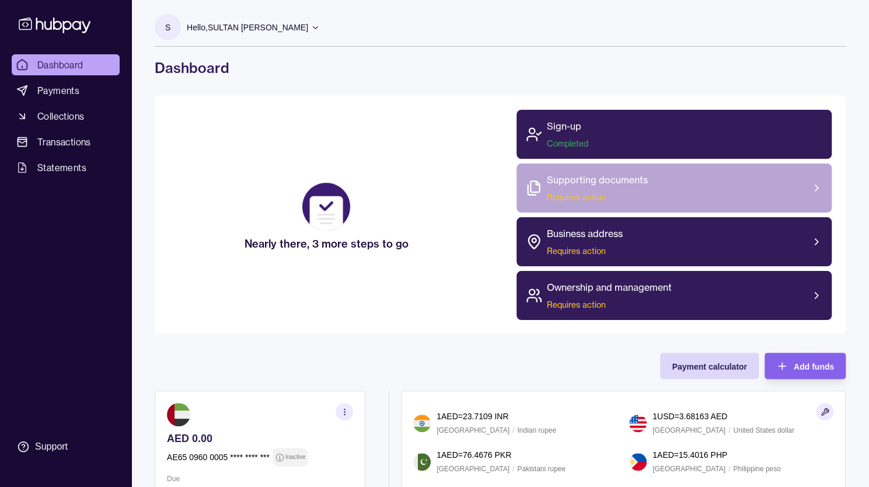
click at [710, 202] on div "Supporting documents Requires action" at bounding box center [673, 187] width 315 height 49
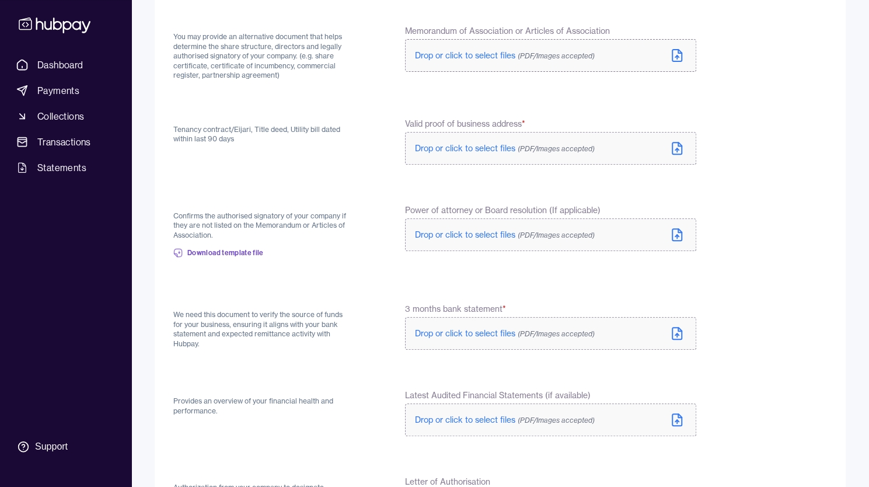
scroll to position [44, 0]
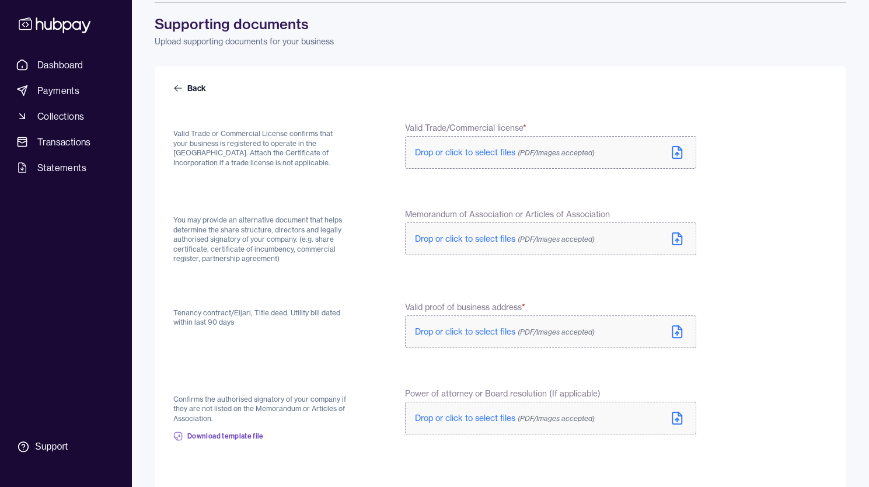
click at [675, 147] on icon at bounding box center [677, 152] width 14 height 14
click at [674, 238] on icon at bounding box center [677, 239] width 14 height 14
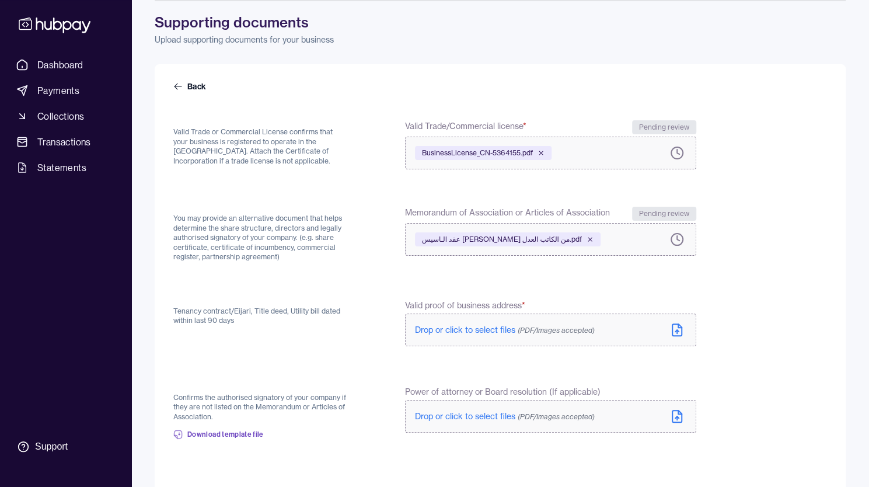
scroll to position [175, 0]
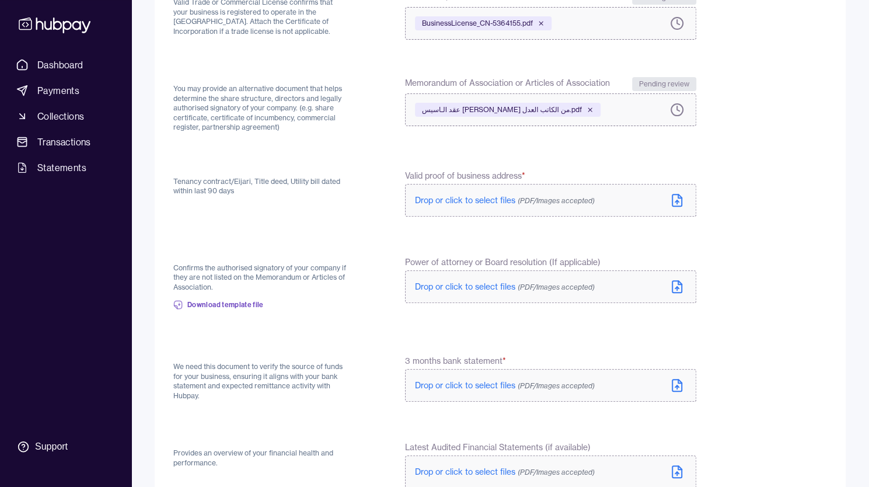
click at [677, 197] on icon at bounding box center [677, 200] width 14 height 14
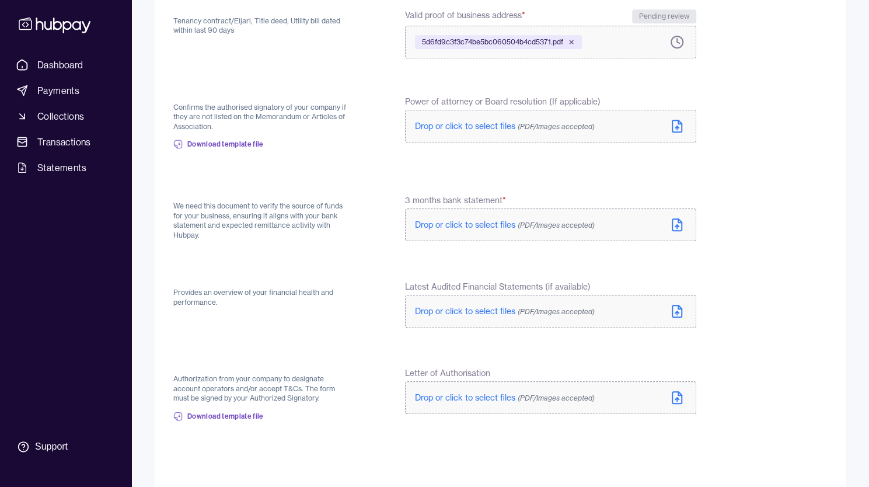
scroll to position [277, 0]
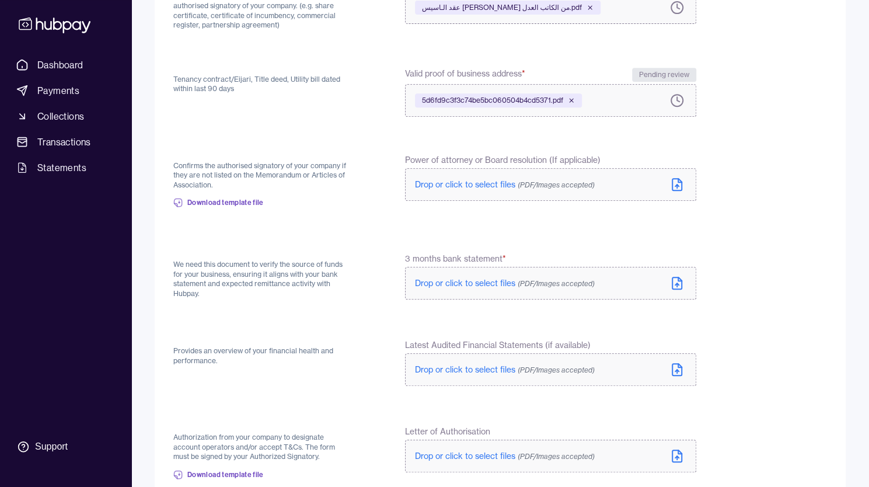
click at [678, 284] on icon at bounding box center [677, 284] width 4 height 2
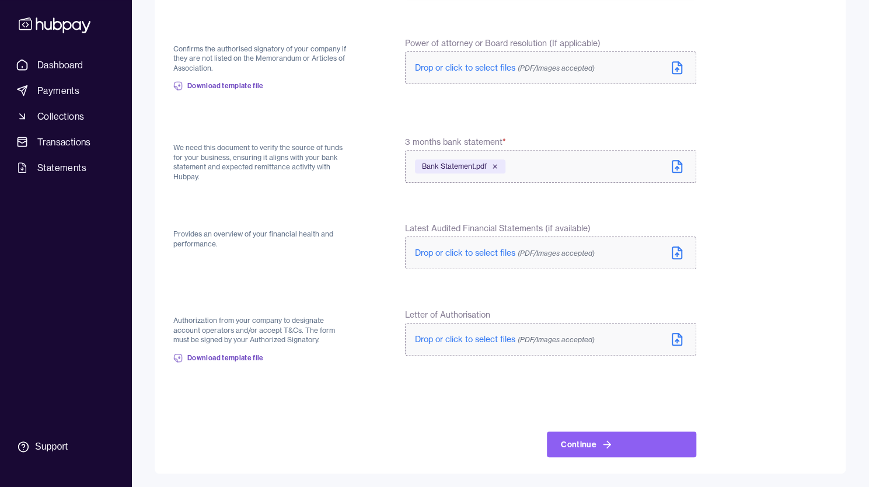
scroll to position [399, 0]
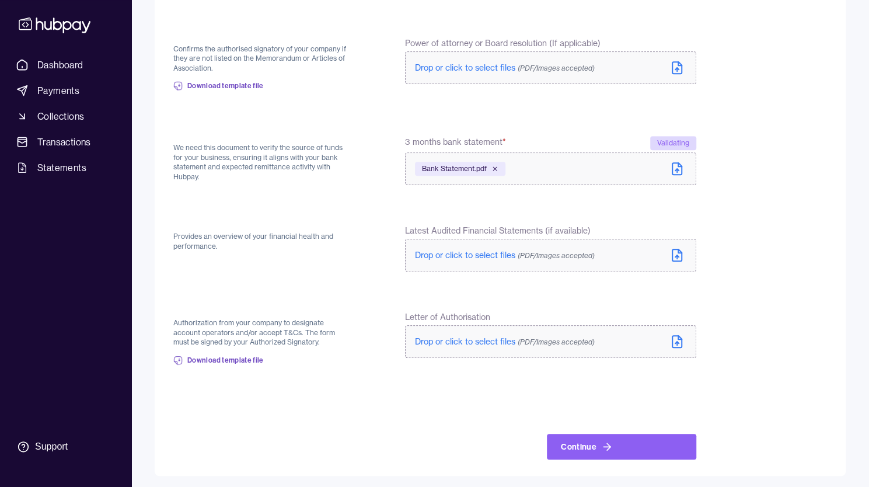
click at [261, 335] on p "Authorization from your company to designate account operators and/or accept T&…" at bounding box center [261, 332] width 176 height 29
click at [260, 334] on p "Authorization from your company to designate account operators and/or accept T&…" at bounding box center [261, 332] width 176 height 29
copy div "Authorization from your company to designate account operators and/or accept T&…"
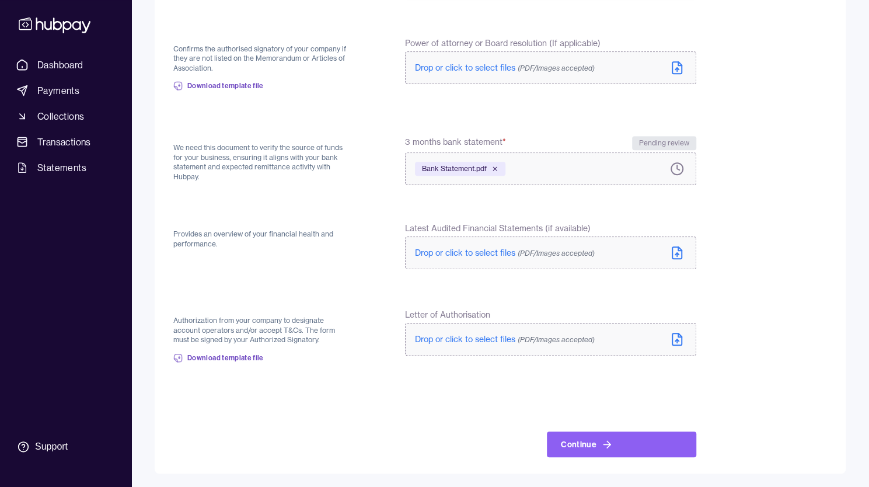
click at [687, 350] on label "Drop or click to select files (PDF/Images accepted)" at bounding box center [550, 339] width 291 height 33
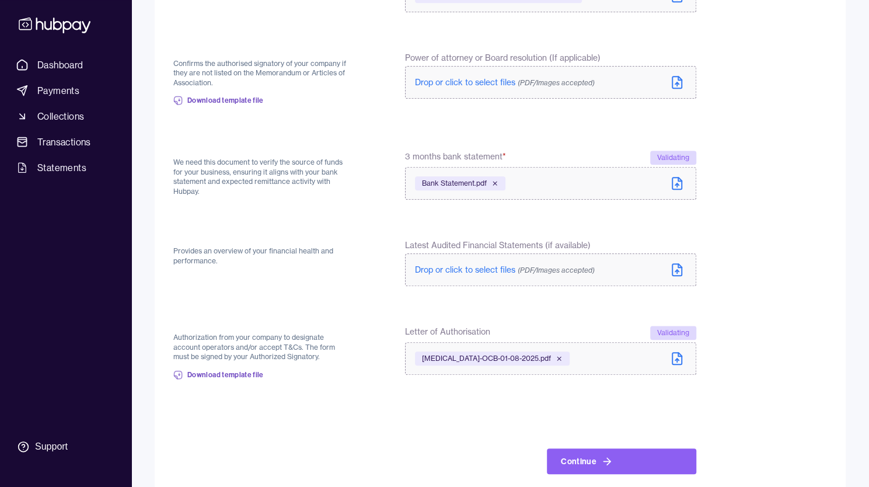
scroll to position [401, 0]
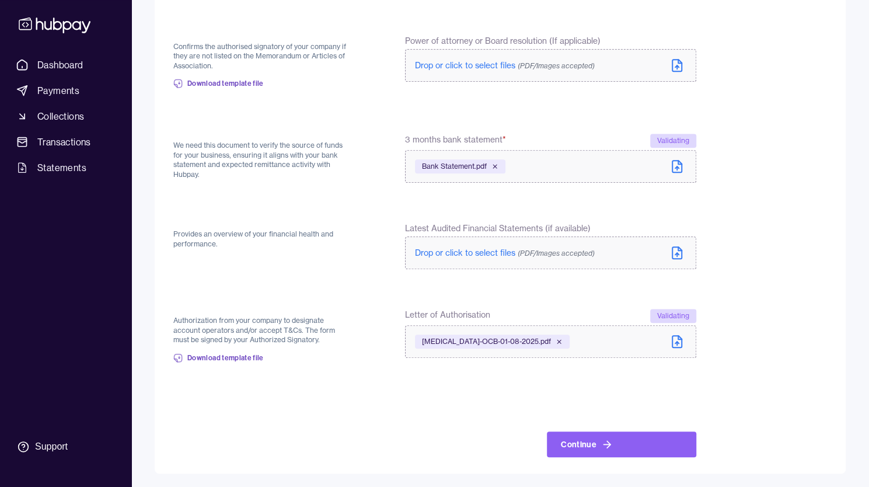
click at [632, 441] on button "Continue" at bounding box center [621, 444] width 149 height 26
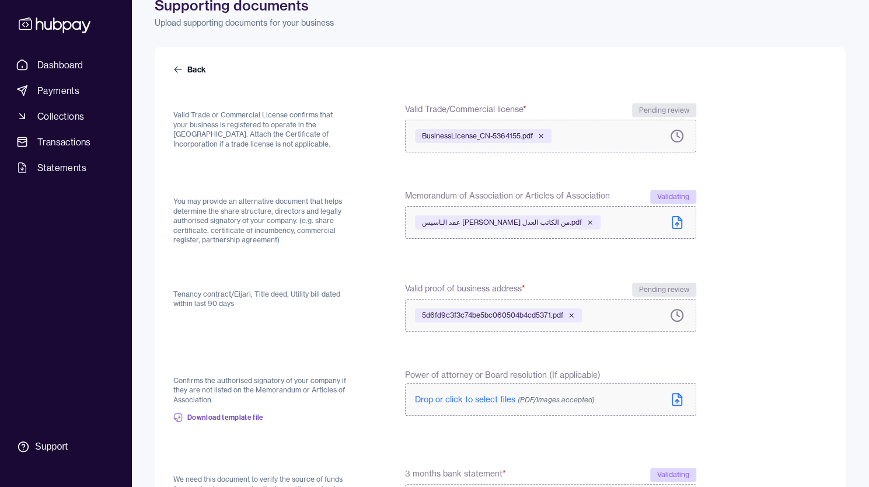
scroll to position [0, 0]
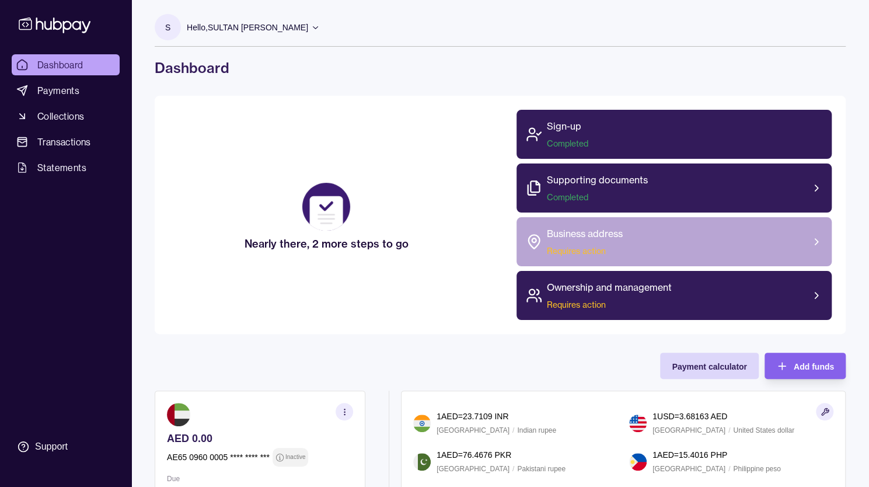
click at [732, 252] on div "Business address Requires action" at bounding box center [673, 241] width 315 height 49
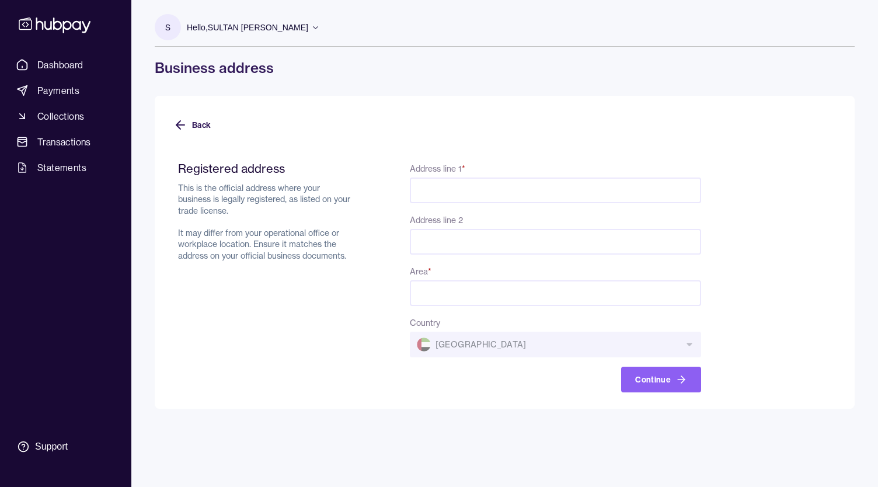
click at [475, 185] on input "Address line 1 *" at bounding box center [555, 190] width 291 height 26
type input "**********"
type input "*********"
type input "*******"
click at [513, 197] on input "**********" at bounding box center [555, 190] width 291 height 26
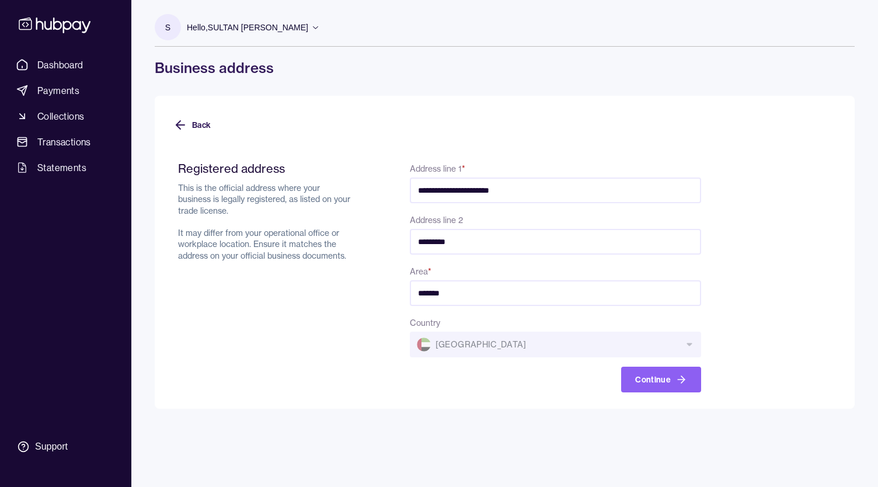
drag, startPoint x: 477, startPoint y: 187, endPoint x: 505, endPoint y: 189, distance: 28.1
click at [478, 186] on input "**********" at bounding box center [555, 190] width 291 height 26
click at [518, 190] on input "**********" at bounding box center [555, 190] width 291 height 26
type input "**********"
click at [621, 375] on div "Continue" at bounding box center [555, 379] width 291 height 26
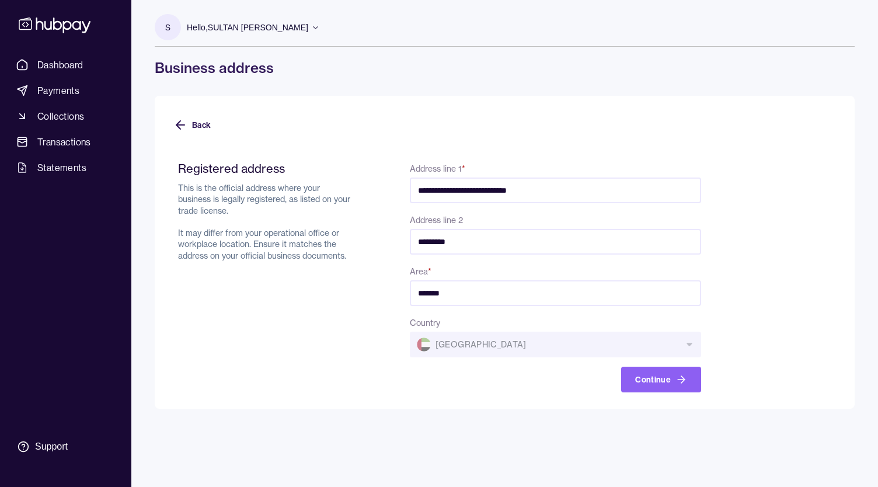
click at [666, 389] on button "Continue" at bounding box center [661, 379] width 80 height 26
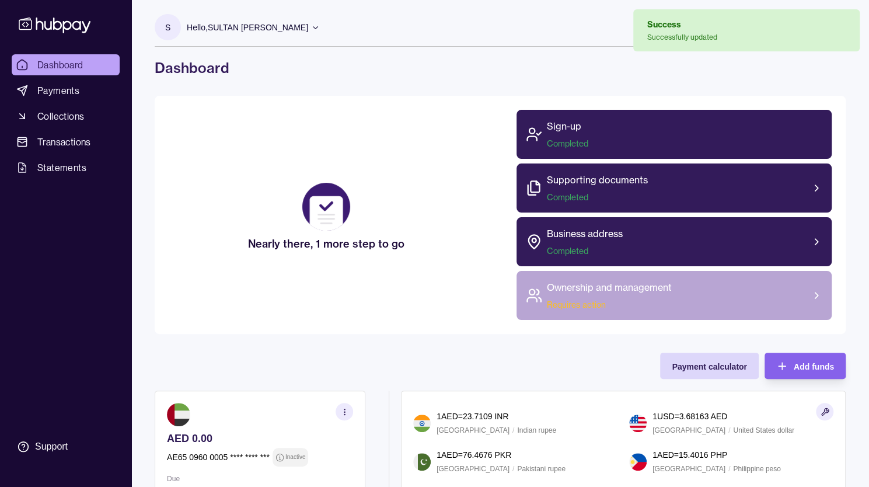
click at [673, 306] on div "Ownership and management Requires action" at bounding box center [673, 295] width 315 height 49
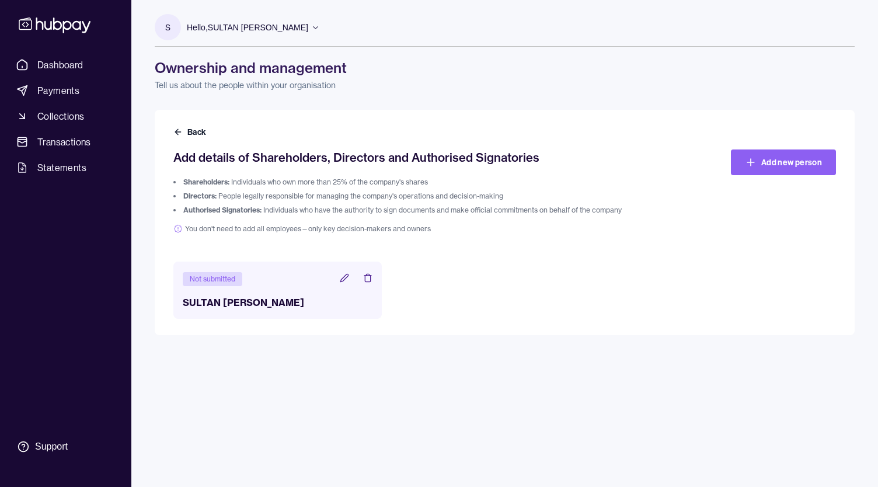
click at [338, 281] on header "Not submitted" at bounding box center [278, 278] width 190 height 15
click at [799, 163] on link "Add new person" at bounding box center [783, 162] width 105 height 26
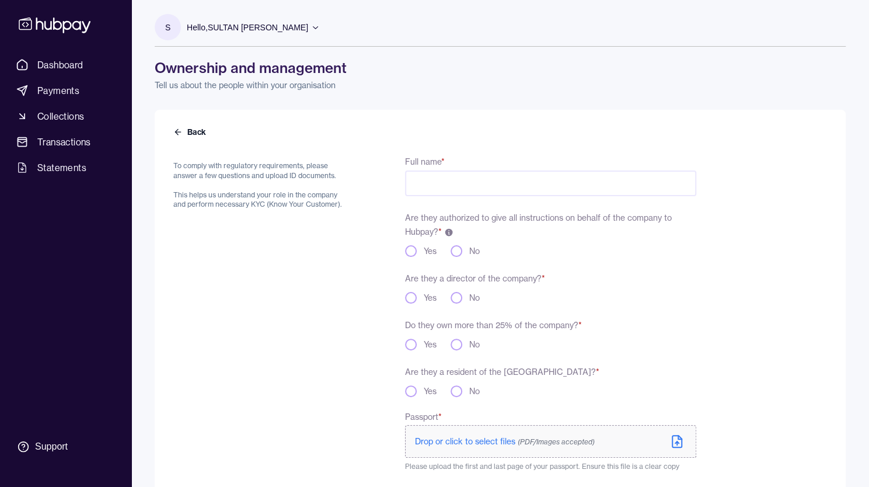
click at [453, 186] on input "Full name *" at bounding box center [550, 183] width 291 height 26
type input "**********"
type button "yes"
click at [411, 254] on button "yes" at bounding box center [411, 251] width 12 height 12
click at [406, 295] on button "Yes" at bounding box center [411, 298] width 12 height 12
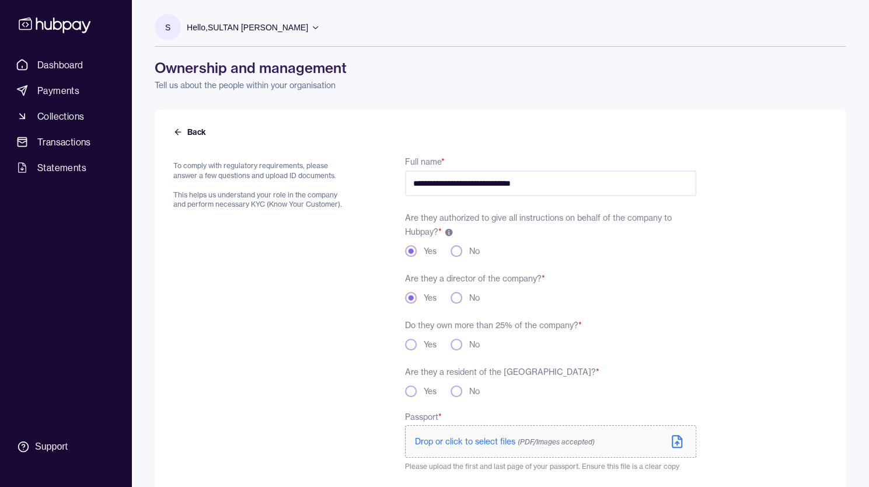
click at [408, 341] on button "Yes" at bounding box center [411, 344] width 12 height 12
click at [408, 389] on button "Yes" at bounding box center [411, 391] width 12 height 12
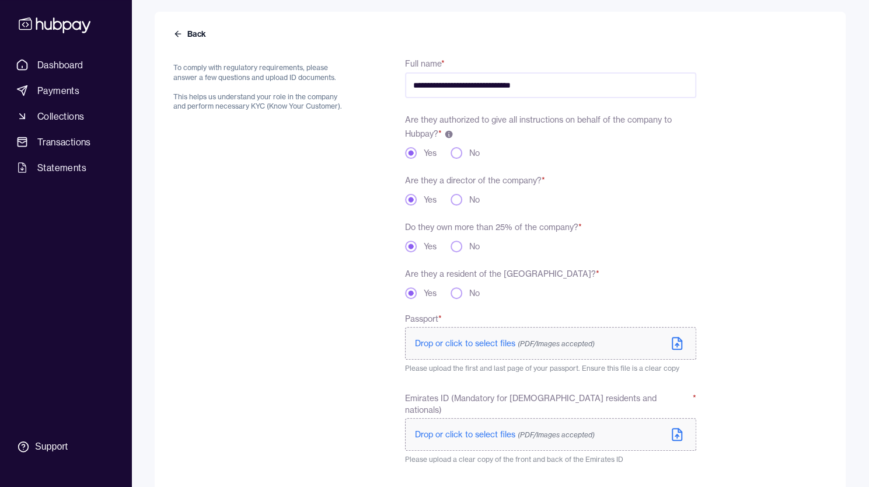
scroll to position [162, 0]
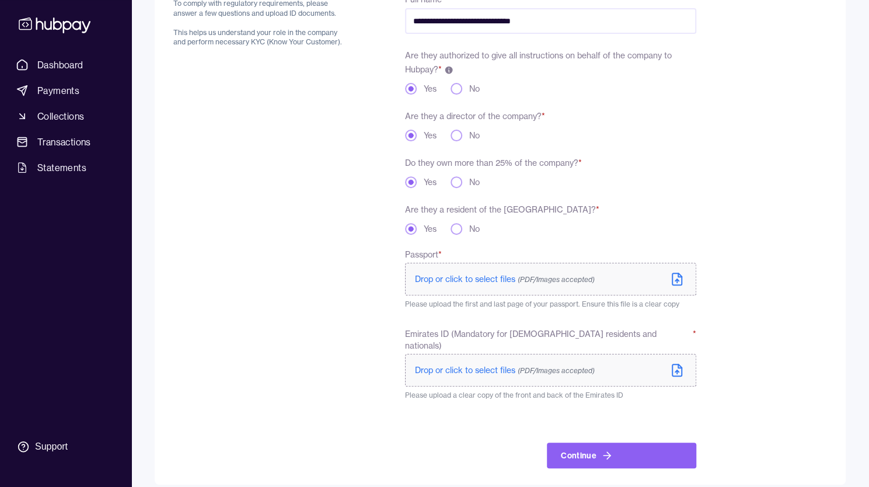
click at [669, 284] on label "Drop or click to select files (PDF/Images accepted)" at bounding box center [550, 279] width 291 height 33
click at [683, 363] on icon at bounding box center [677, 370] width 14 height 14
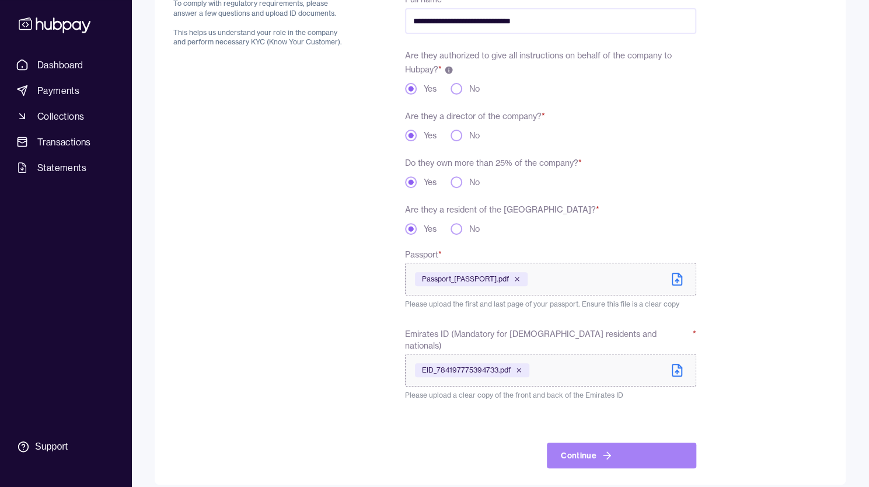
click at [632, 451] on button "Continue" at bounding box center [621, 455] width 149 height 26
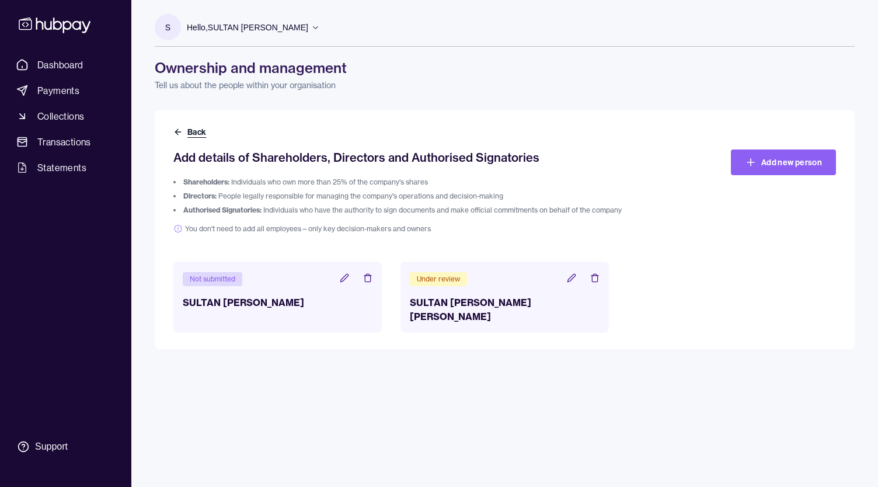
click at [197, 132] on button "Back" at bounding box center [190, 132] width 35 height 12
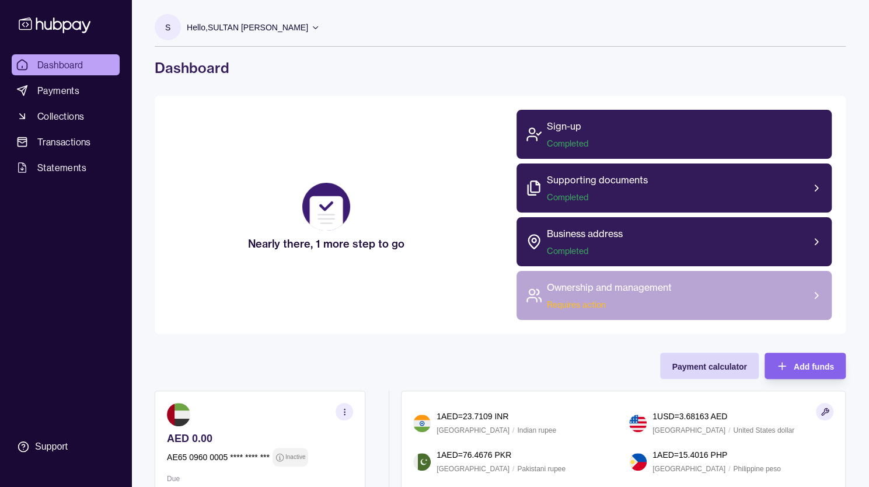
click at [746, 289] on div "Ownership and management Requires action" at bounding box center [673, 295] width 315 height 49
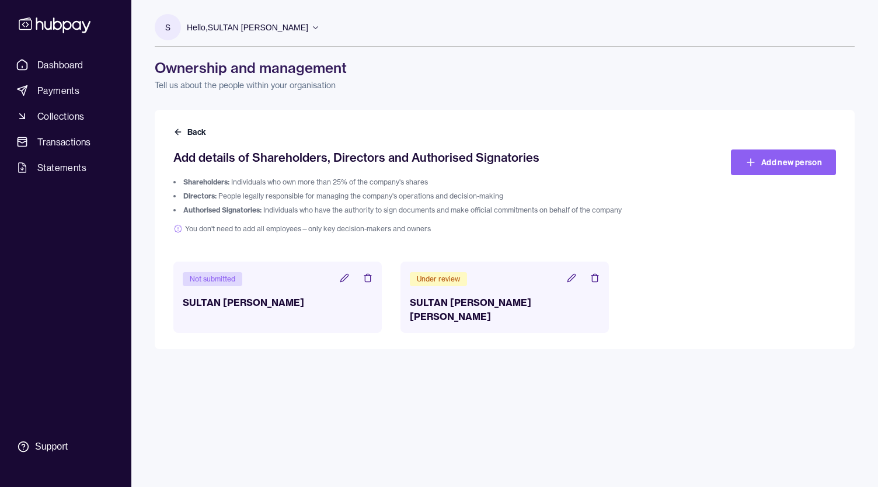
click at [444, 282] on div "Under review" at bounding box center [438, 279] width 57 height 14
drag, startPoint x: 230, startPoint y: 283, endPoint x: 246, endPoint y: 284, distance: 16.3
click at [230, 284] on div "Not submitted" at bounding box center [213, 279] width 60 height 14
click at [343, 278] on icon at bounding box center [344, 278] width 8 height 8
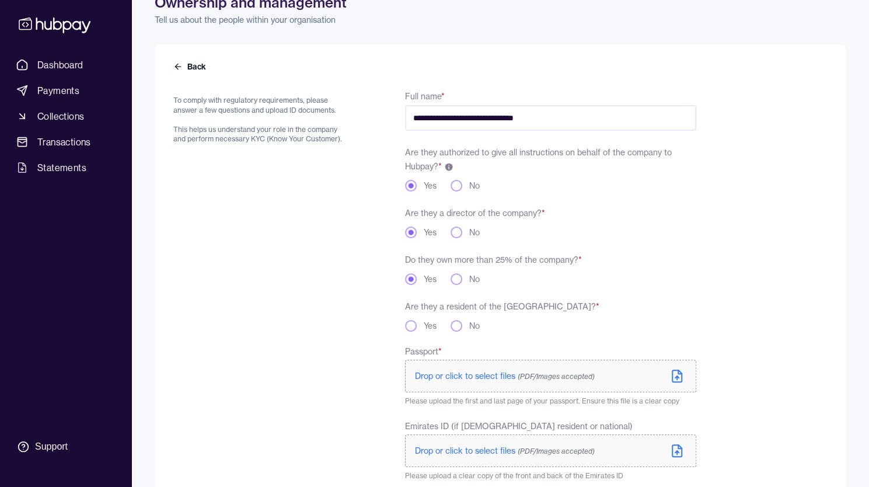
scroll to position [158, 0]
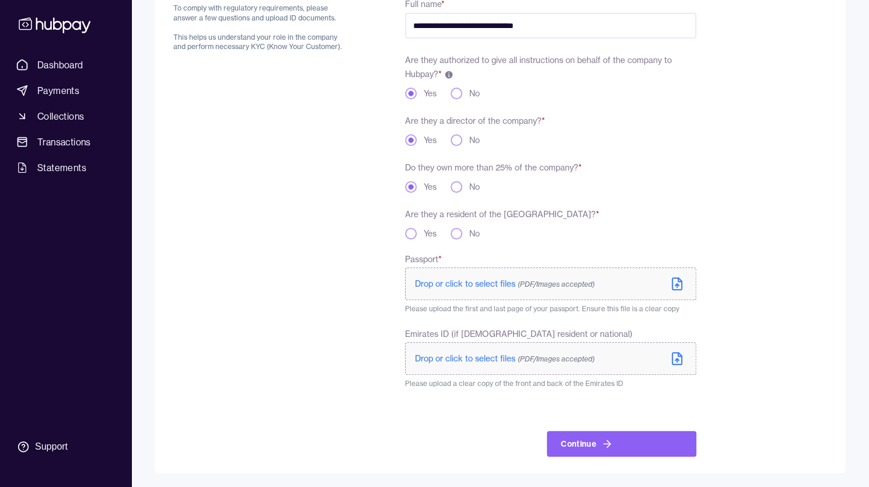
click at [675, 286] on icon at bounding box center [677, 284] width 14 height 14
click at [679, 356] on polyline at bounding box center [680, 354] width 4 height 4
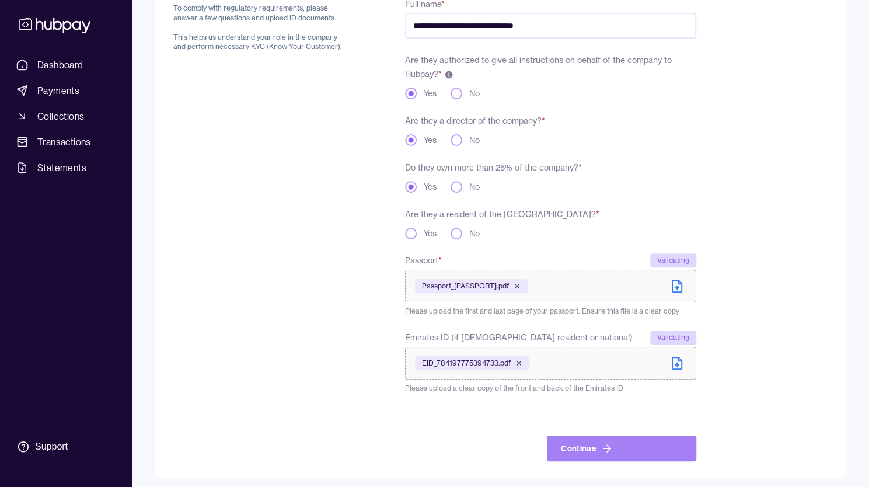
click at [620, 436] on button "Continue" at bounding box center [621, 448] width 149 height 26
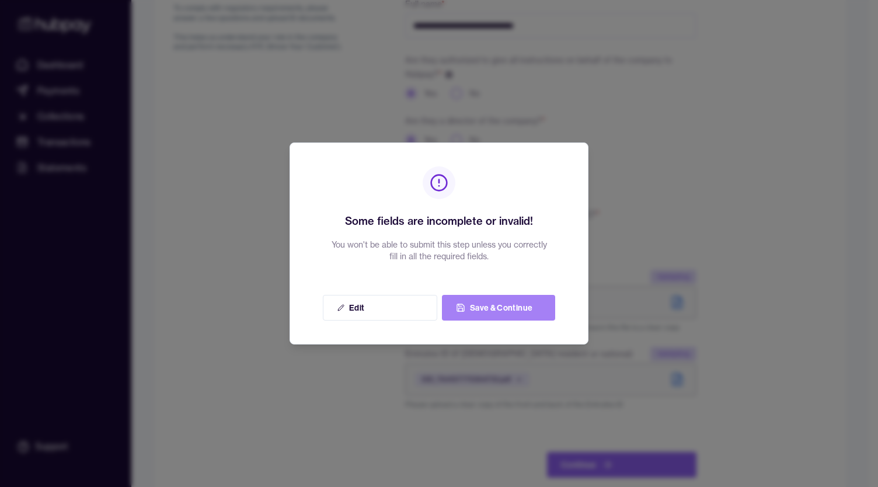
click at [498, 309] on button "Save & Continue" at bounding box center [498, 308] width 113 height 26
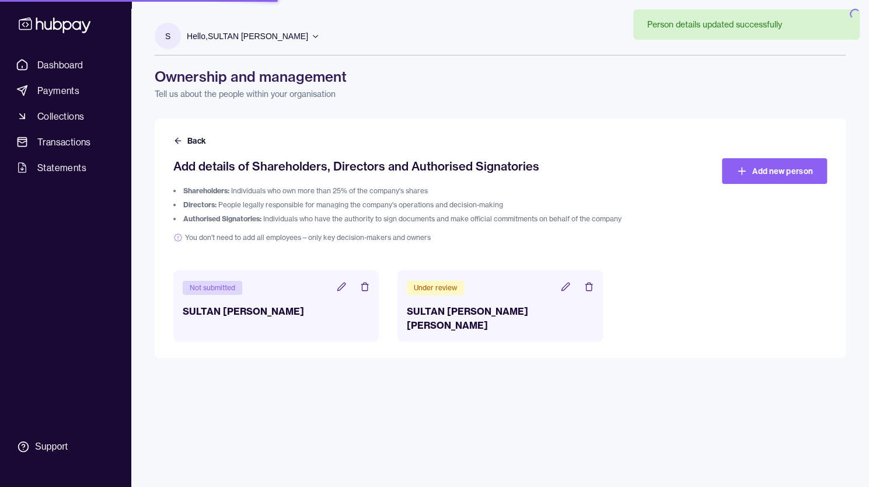
drag, startPoint x: 422, startPoint y: 237, endPoint x: 407, endPoint y: 235, distance: 15.4
click at [406, 235] on div "Add details of Shareholders, Directors and Authorised Signatories Shareholders:…" at bounding box center [499, 249] width 653 height 183
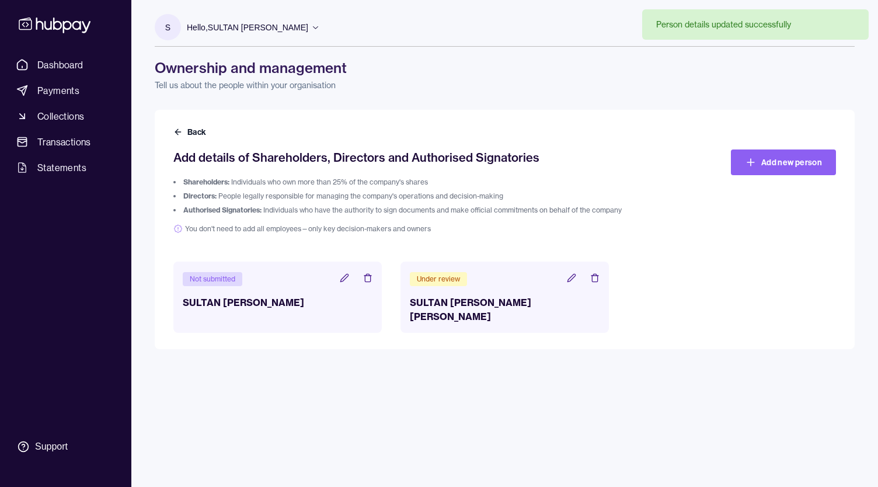
click at [348, 278] on header "Not submitted" at bounding box center [278, 278] width 190 height 15
click at [345, 278] on icon at bounding box center [344, 277] width 9 height 9
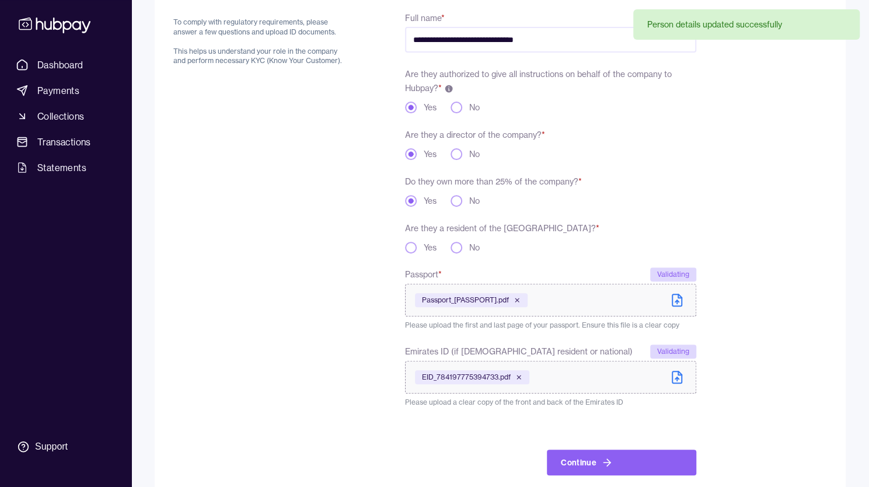
scroll to position [162, 0]
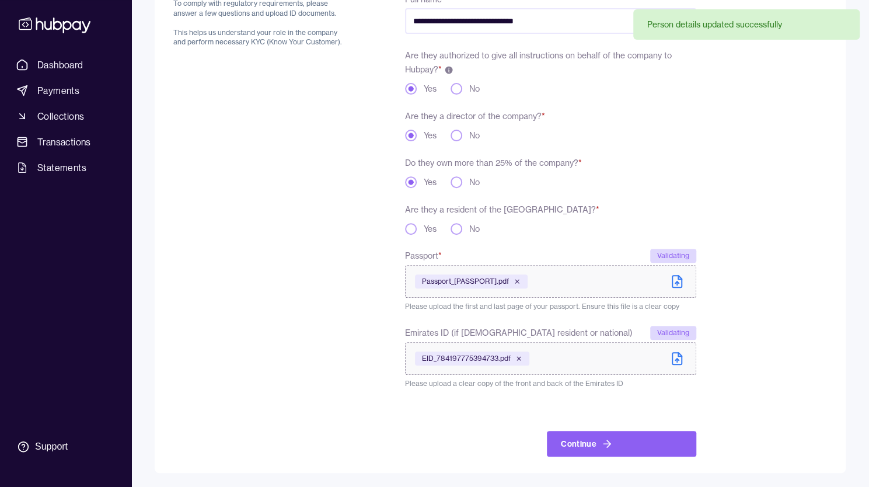
drag, startPoint x: 400, startPoint y: 226, endPoint x: 418, endPoint y: 233, distance: 19.1
click at [401, 226] on div "**********" at bounding box center [434, 224] width 523 height 464
click at [415, 232] on div "Yes" at bounding box center [421, 229] width 32 height 12
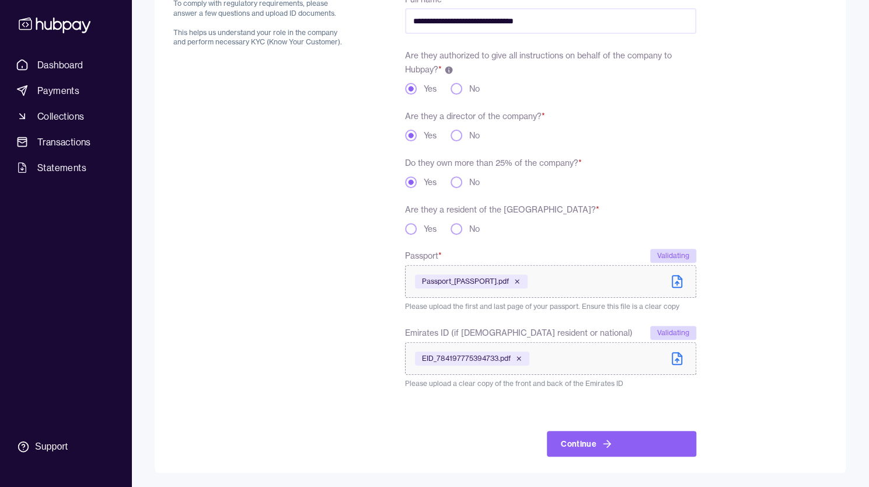
click at [411, 225] on button "Yes" at bounding box center [411, 229] width 12 height 12
click at [640, 450] on button "Continue" at bounding box center [621, 444] width 149 height 26
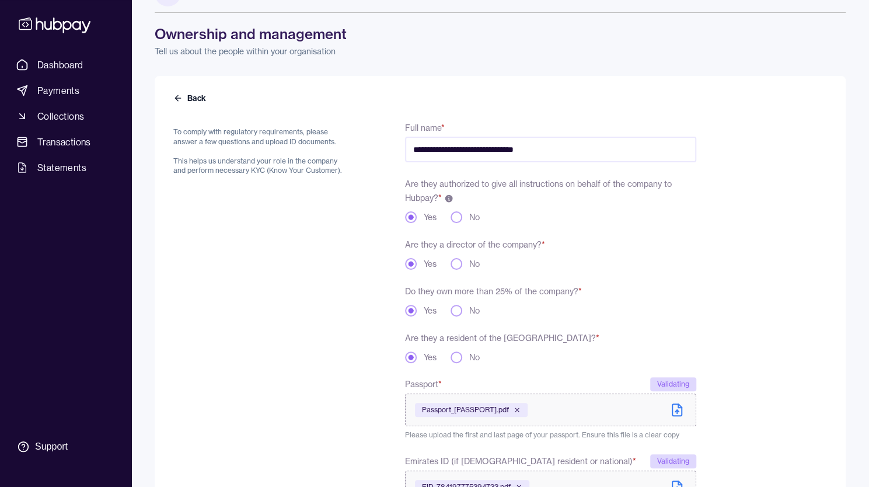
scroll to position [0, 0]
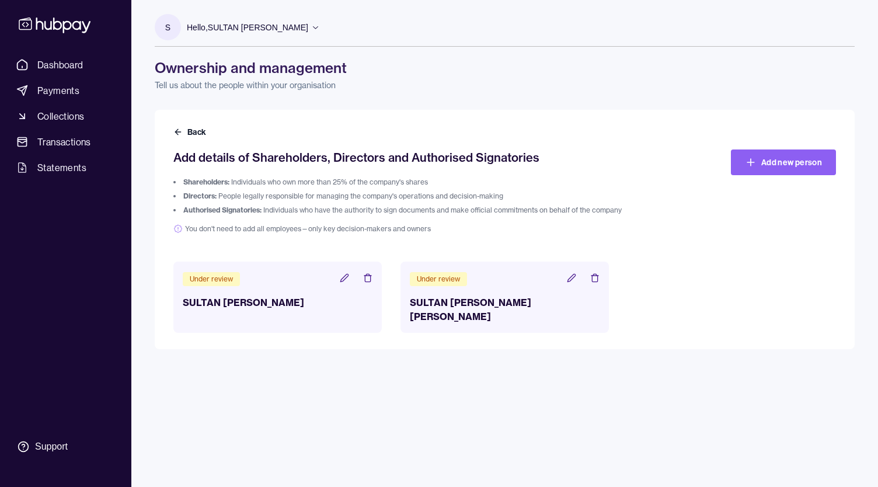
click at [593, 278] on icon at bounding box center [594, 277] width 9 height 9
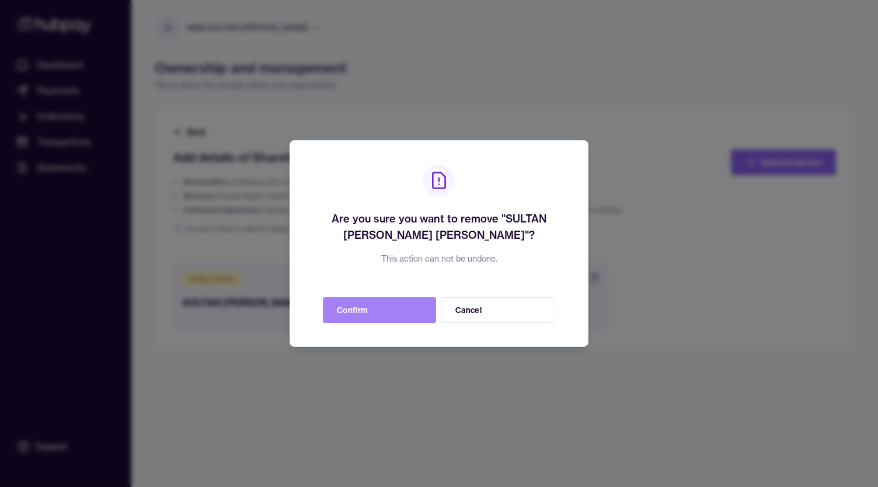
click at [408, 312] on button "Confirm" at bounding box center [379, 310] width 113 height 26
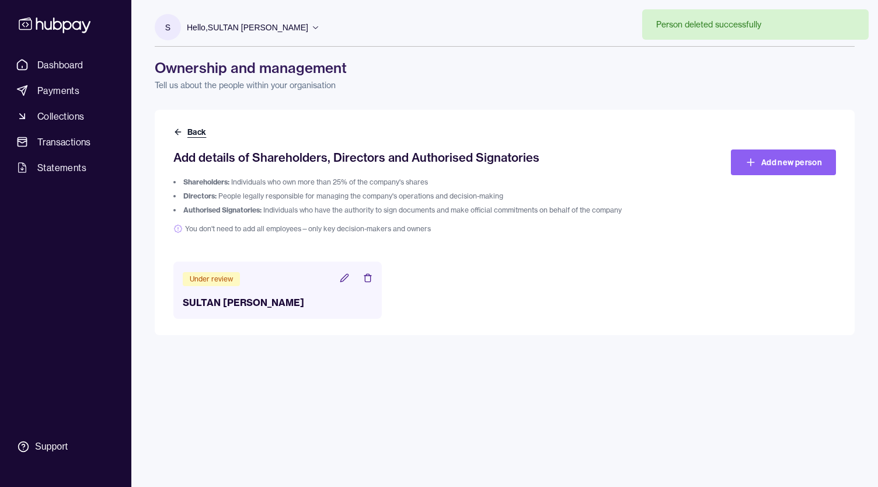
click at [191, 132] on button "Back" at bounding box center [190, 132] width 35 height 12
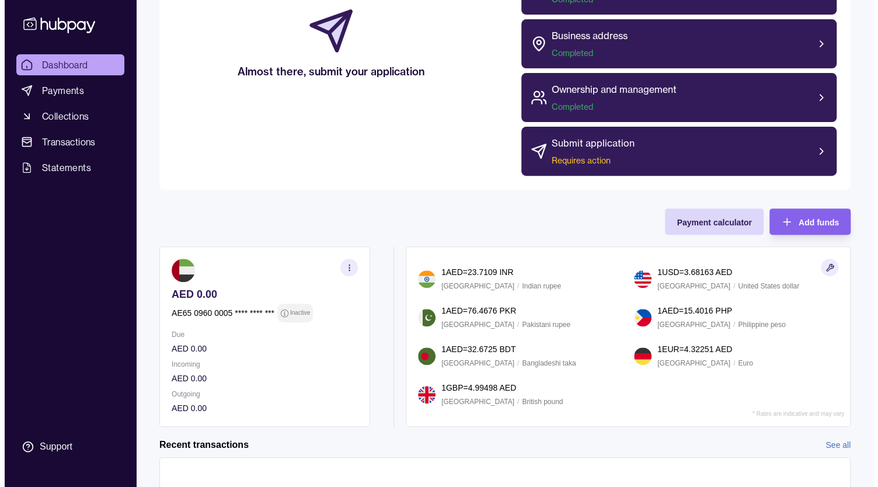
scroll to position [233, 0]
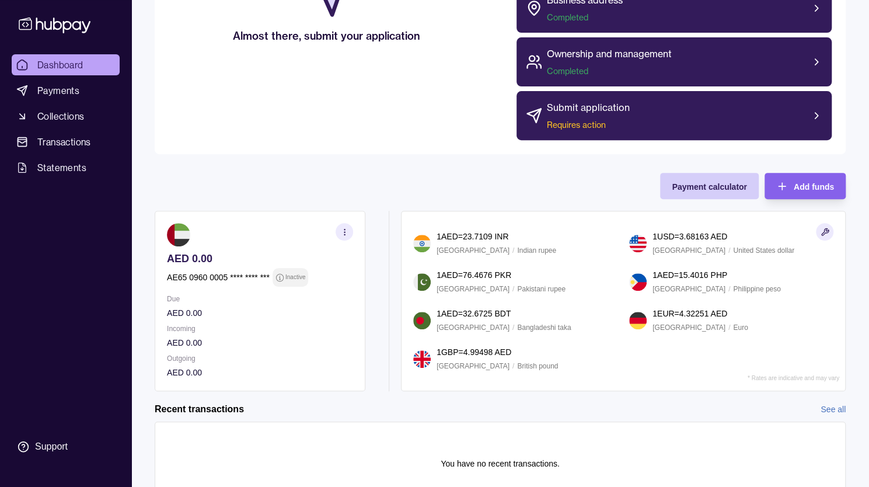
click at [719, 186] on span "Payment calculator" at bounding box center [709, 186] width 75 height 9
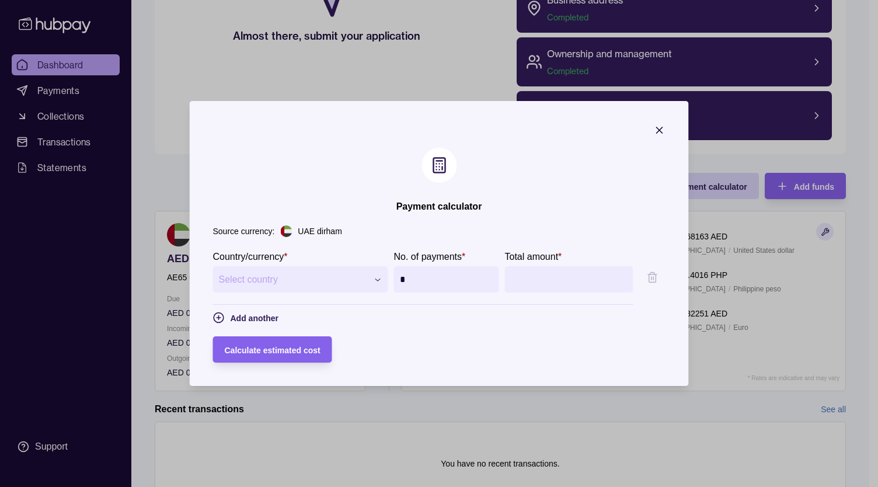
click at [344, 287] on button "Select country" at bounding box center [300, 279] width 175 height 26
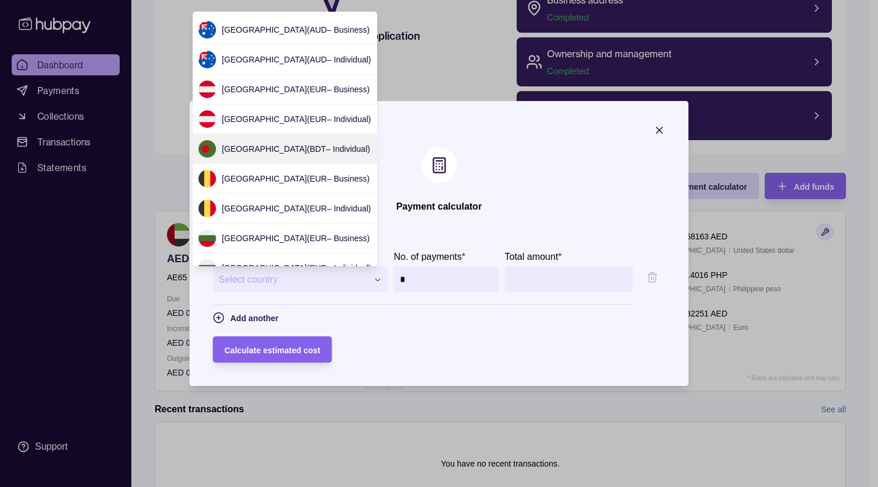
scroll to position [0, 0]
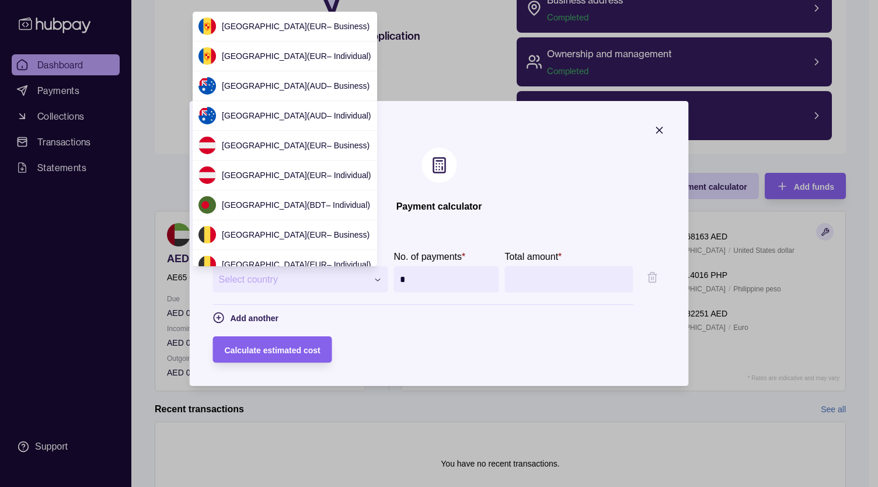
click at [548, 211] on div at bounding box center [439, 243] width 878 height 487
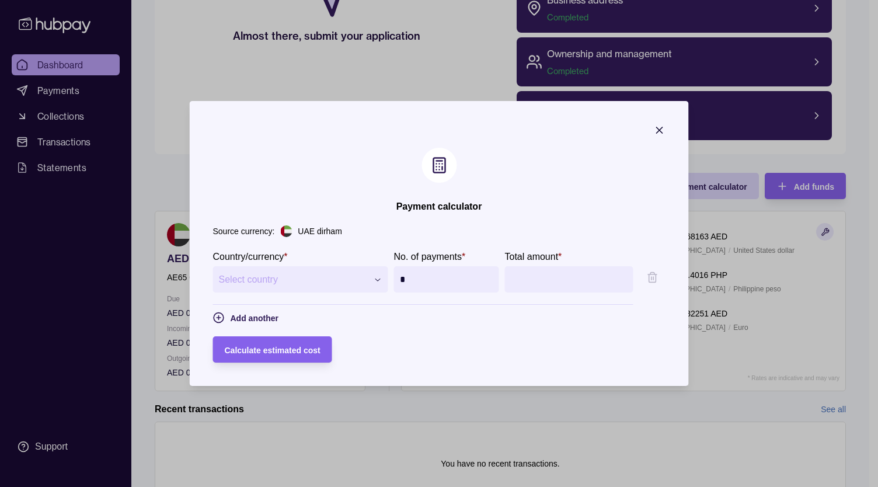
click at [298, 233] on p "UAE dirham" at bounding box center [320, 231] width 44 height 13
click at [462, 215] on section "**********" at bounding box center [439, 243] width 499 height 285
click at [373, 282] on icon "button" at bounding box center [377, 279] width 9 height 9
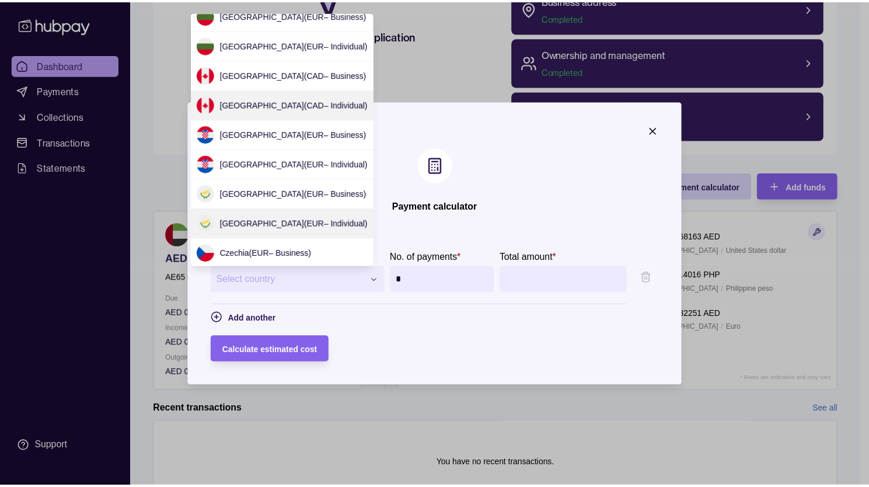
scroll to position [408, 0]
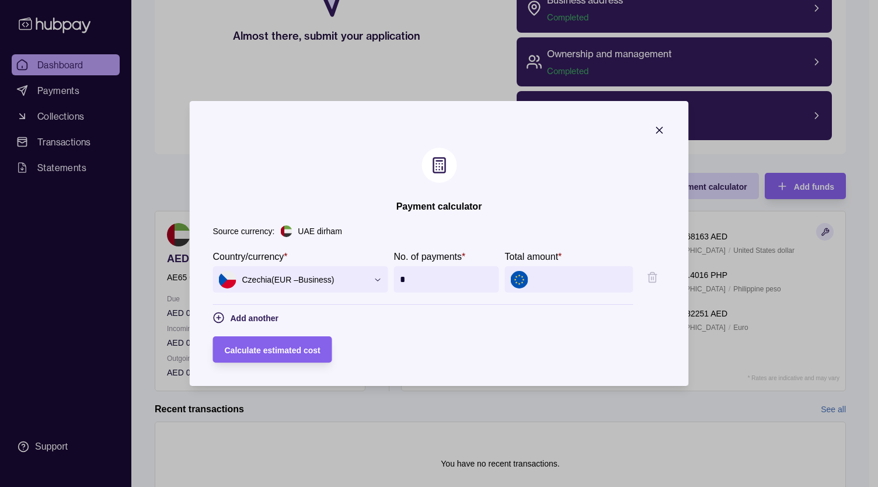
click at [565, 277] on input "Total amount *" at bounding box center [580, 279] width 93 height 26
click at [463, 276] on input "*" at bounding box center [446, 279] width 93 height 26
click at [462, 276] on input "*" at bounding box center [446, 279] width 93 height 26
click at [544, 272] on input "Total amount *" at bounding box center [580, 279] width 93 height 26
type input "*********"
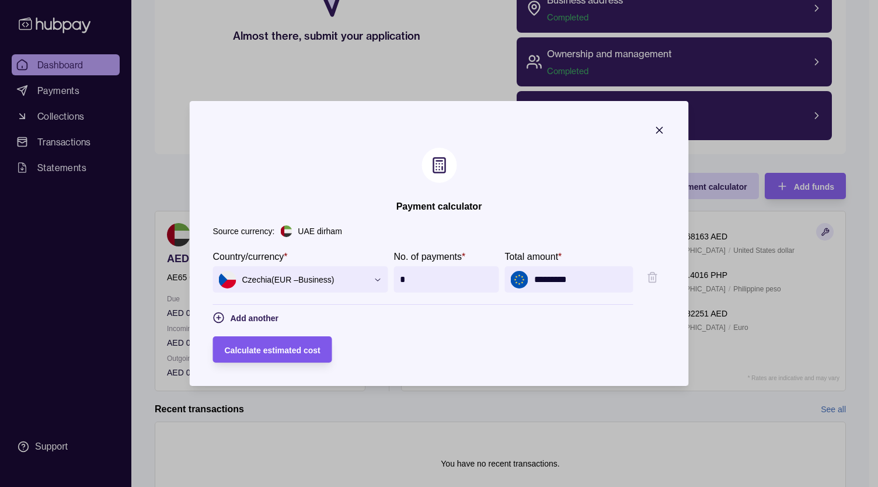
click at [275, 359] on div "Calculate estimated cost" at bounding box center [263, 349] width 113 height 26
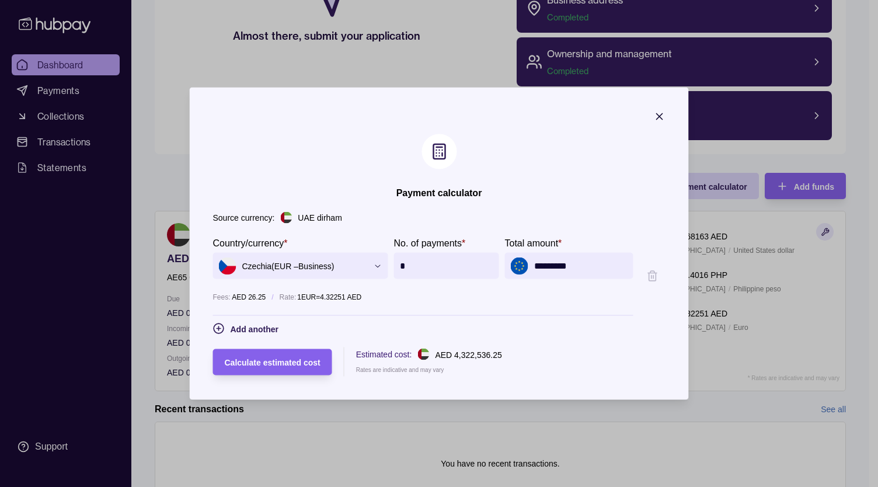
drag, startPoint x: 670, startPoint y: 116, endPoint x: 677, endPoint y: 114, distance: 6.5
click at [671, 116] on section "**********" at bounding box center [439, 244] width 499 height 312
click at [665, 111] on icon "button" at bounding box center [659, 117] width 12 height 12
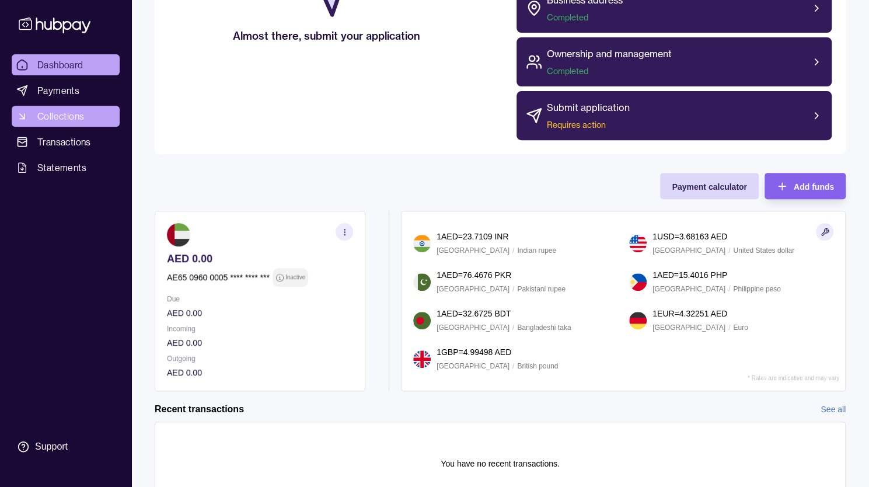
click at [53, 117] on span "Collections" at bounding box center [60, 116] width 47 height 14
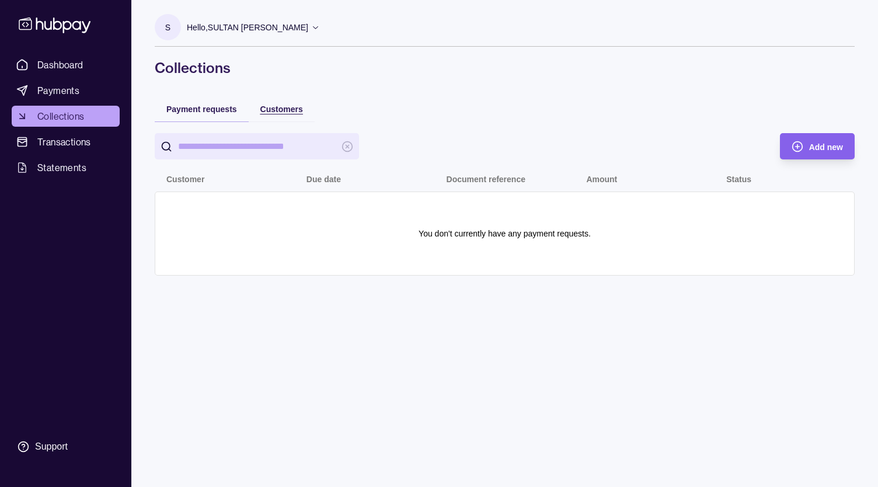
click at [286, 106] on span "Customers" at bounding box center [281, 108] width 43 height 9
click at [207, 110] on span "Payment requests" at bounding box center [201, 108] width 71 height 9
click at [75, 97] on link "Payments" at bounding box center [66, 90] width 108 height 21
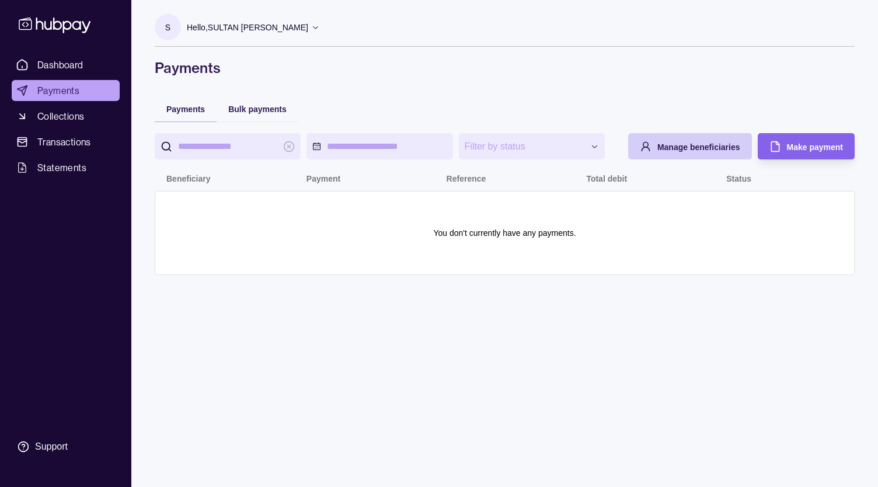
click at [706, 153] on div "Manage beneficiaries" at bounding box center [698, 146] width 83 height 14
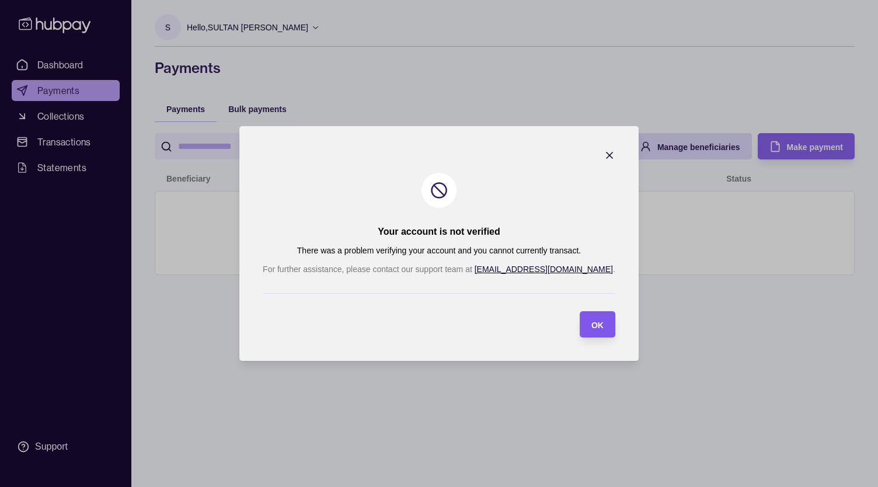
click at [574, 331] on div "OK" at bounding box center [589, 324] width 30 height 26
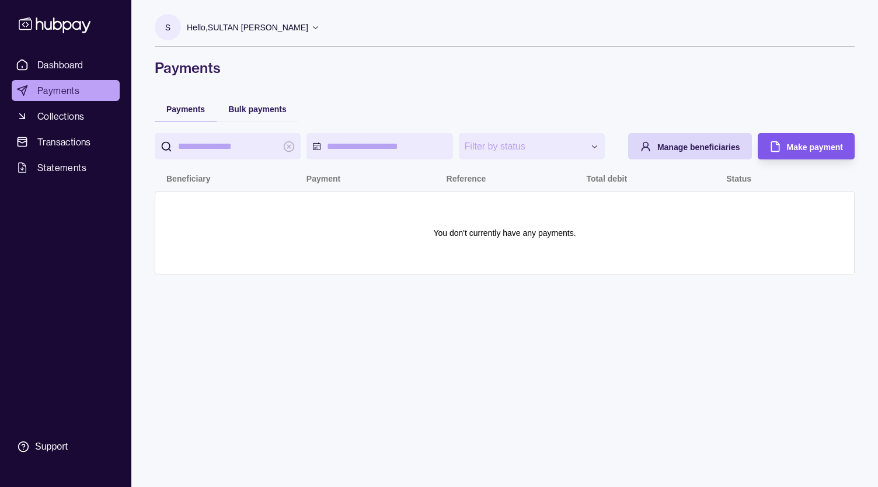
click at [813, 146] on span "Make payment" at bounding box center [815, 146] width 56 height 9
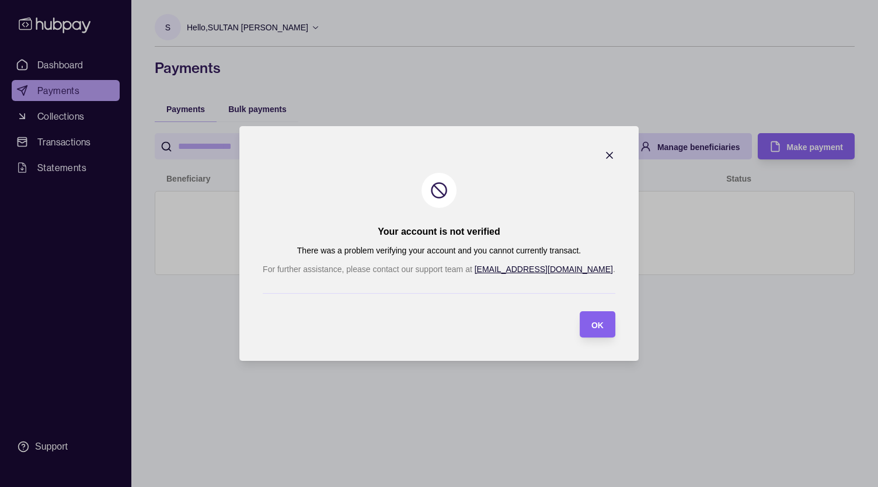
click at [579, 326] on section "OK" at bounding box center [597, 324] width 36 height 26
